Goal: Book appointment/travel/reservation

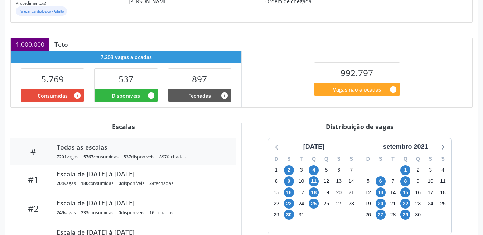
scroll to position [158, 0]
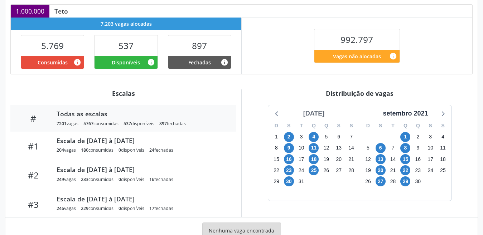
click at [321, 112] on div "agosto 2021" at bounding box center [314, 114] width 27 height 10
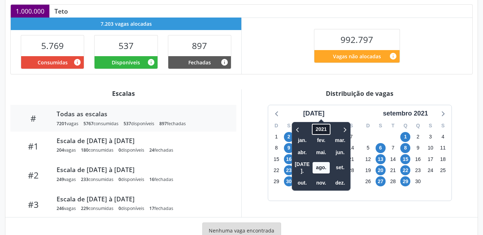
click at [312, 131] on span "2021" at bounding box center [321, 129] width 18 height 11
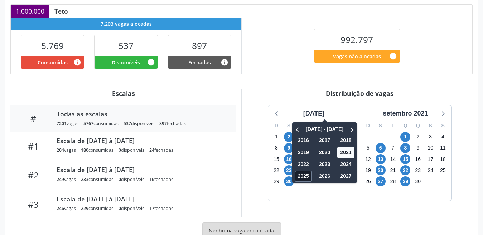
click at [295, 177] on span "2025" at bounding box center [303, 176] width 17 height 11
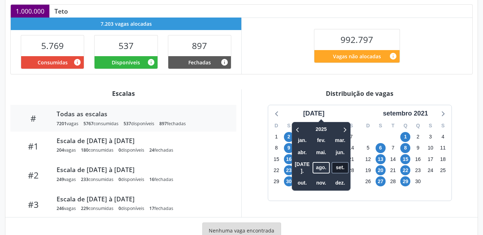
click at [333, 166] on span "set." at bounding box center [340, 167] width 17 height 11
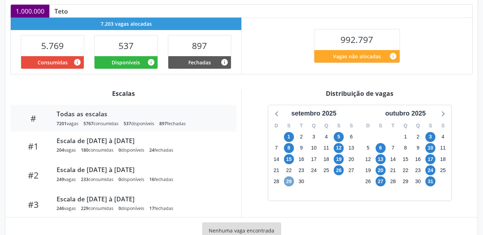
click at [288, 182] on span "29" at bounding box center [289, 182] width 10 height 10
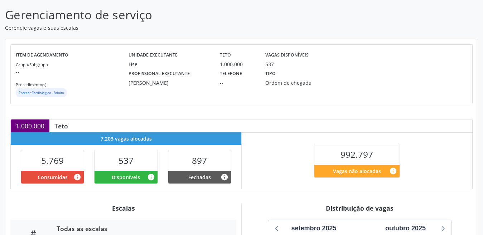
scroll to position [23, 0]
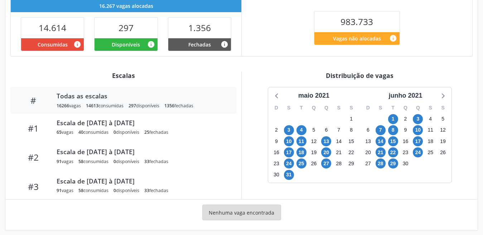
scroll to position [181, 0]
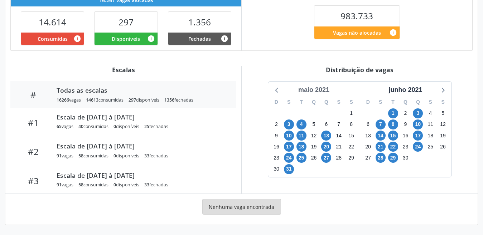
click at [316, 89] on div "maio 2021" at bounding box center [314, 90] width 37 height 10
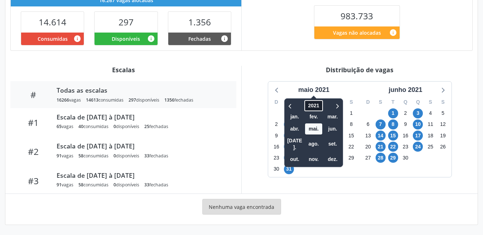
click at [312, 105] on span "2021" at bounding box center [313, 105] width 18 height 11
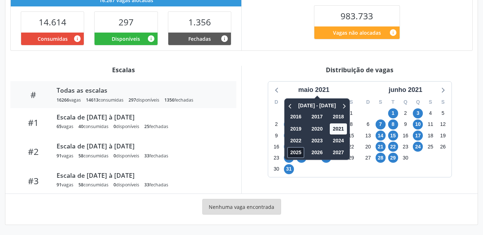
click at [298, 153] on span "2025" at bounding box center [295, 152] width 17 height 11
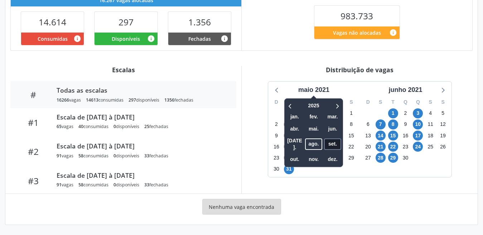
click at [332, 142] on span "set." at bounding box center [332, 144] width 17 height 11
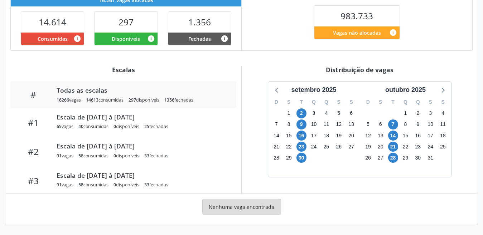
click at [332, 142] on div "maio 2021 2025 jan. fev. mar. abr. mai. jun. [DATE]. ago. set. out. nov. dez. D…" at bounding box center [359, 130] width 183 height 96
click at [333, 142] on div "26" at bounding box center [339, 146] width 13 height 11
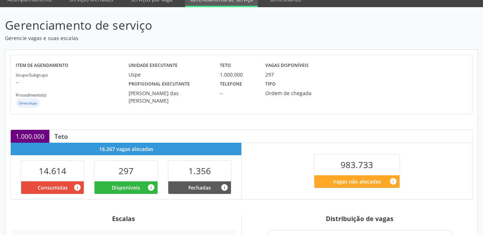
scroll to position [27, 0]
